Goal: Task Accomplishment & Management: Complete application form

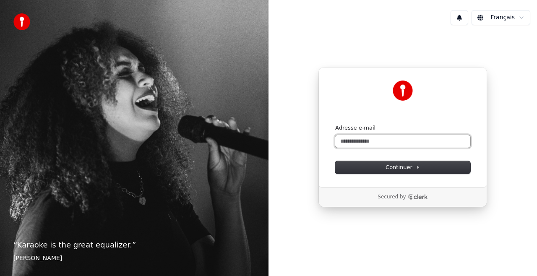
click at [382, 139] on input "Adresse e-mail" at bounding box center [402, 141] width 135 height 13
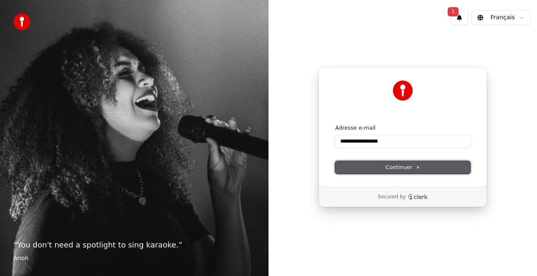
click at [406, 170] on span "Continuer" at bounding box center [403, 168] width 34 height 8
type input "**********"
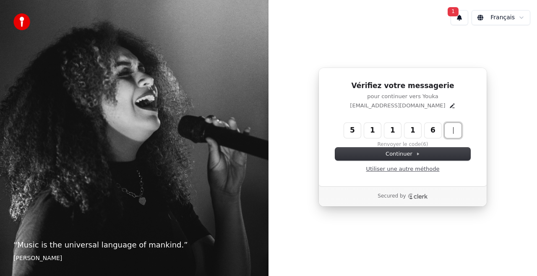
type input "******"
